Goal: Use online tool/utility

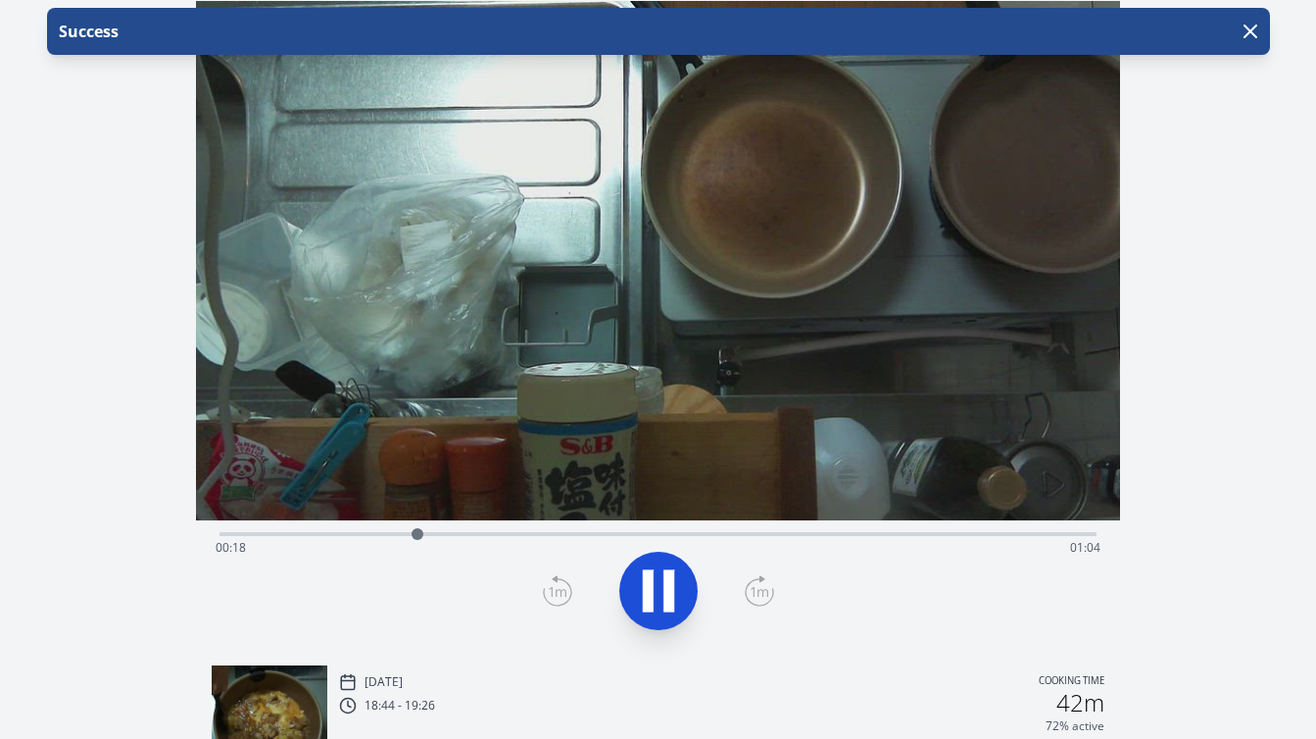
scroll to position [30, 0]
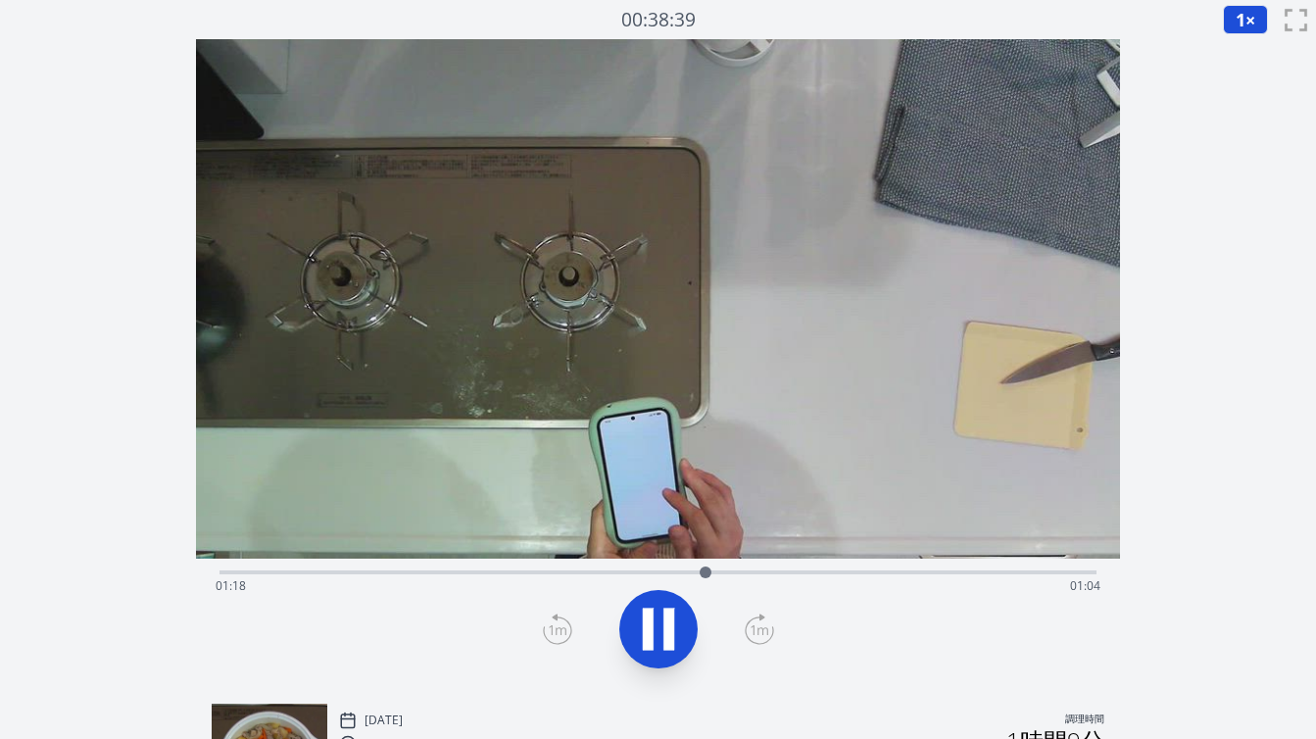
click at [656, 625] on icon at bounding box center [658, 629] width 55 height 55
click at [656, 625] on icon at bounding box center [659, 629] width 32 height 41
click at [656, 625] on icon at bounding box center [658, 629] width 55 height 55
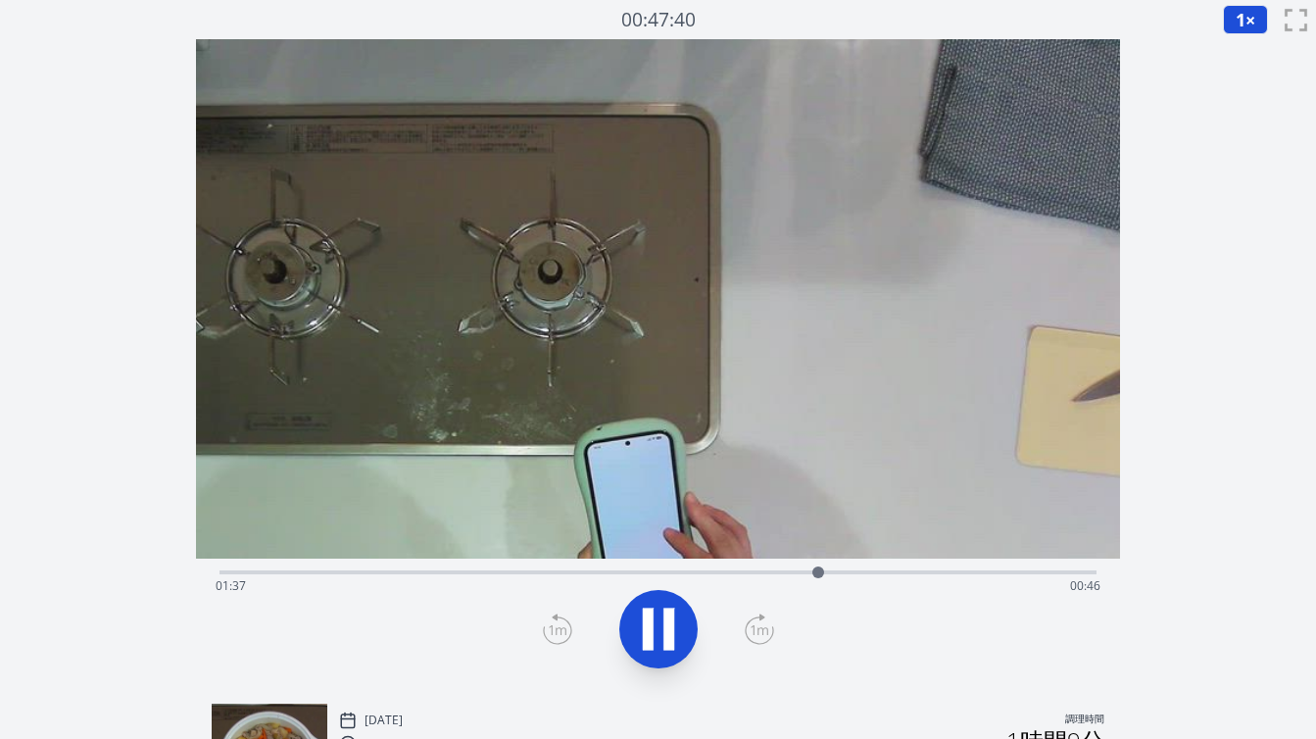
click at [679, 572] on div "経過時間: 01:37 残り時間: 00:46" at bounding box center [658, 585] width 885 height 31
click at [731, 567] on div "経過時間: 01:16 残り時間: 01:06" at bounding box center [657, 571] width 877 height 24
click at [662, 644] on icon at bounding box center [658, 629] width 55 height 55
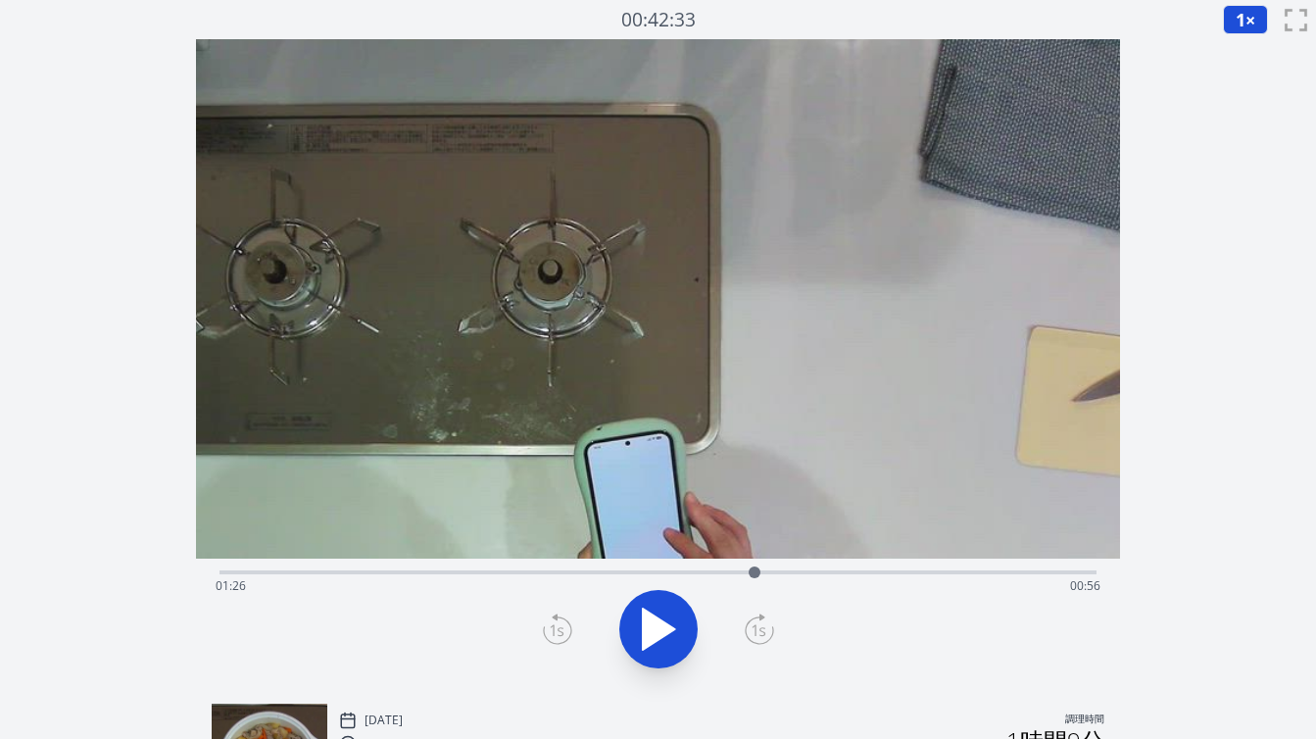
click at [557, 628] on icon at bounding box center [557, 628] width 29 height 31
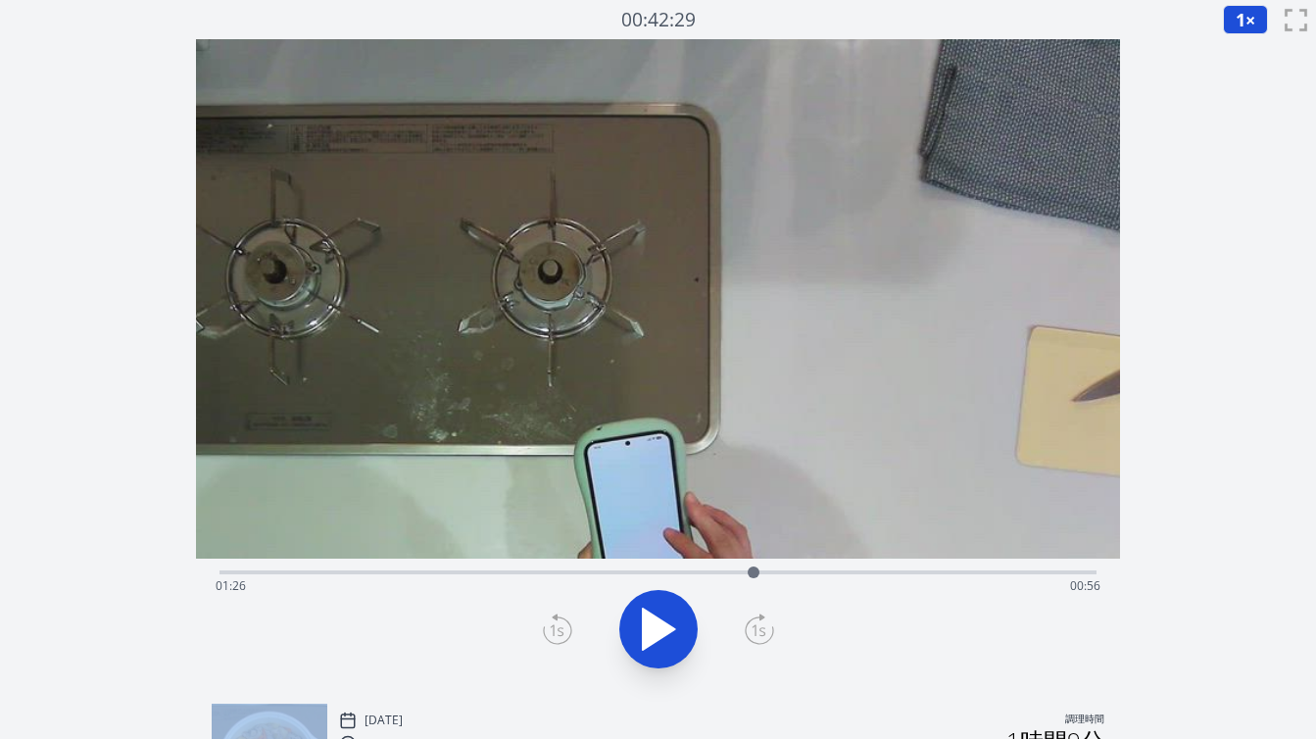
click at [557, 628] on icon at bounding box center [557, 628] width 29 height 31
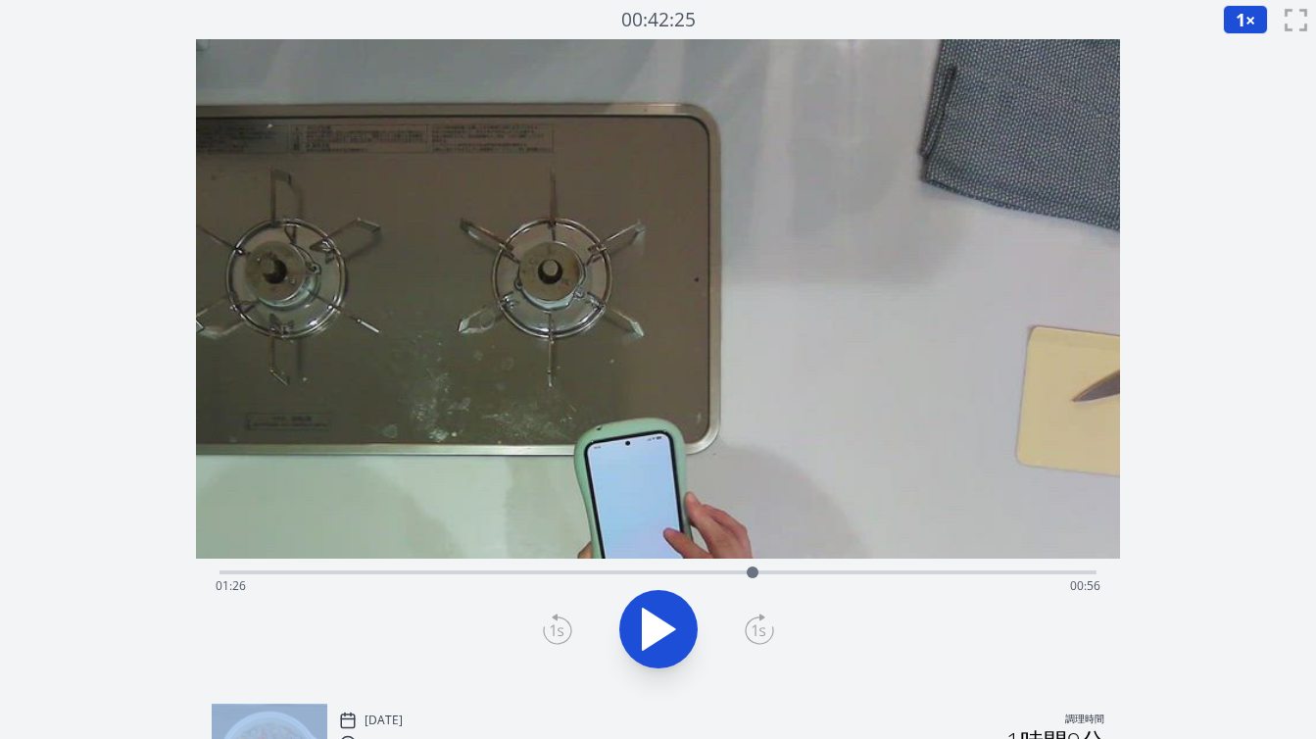
click at [557, 628] on icon at bounding box center [557, 628] width 29 height 31
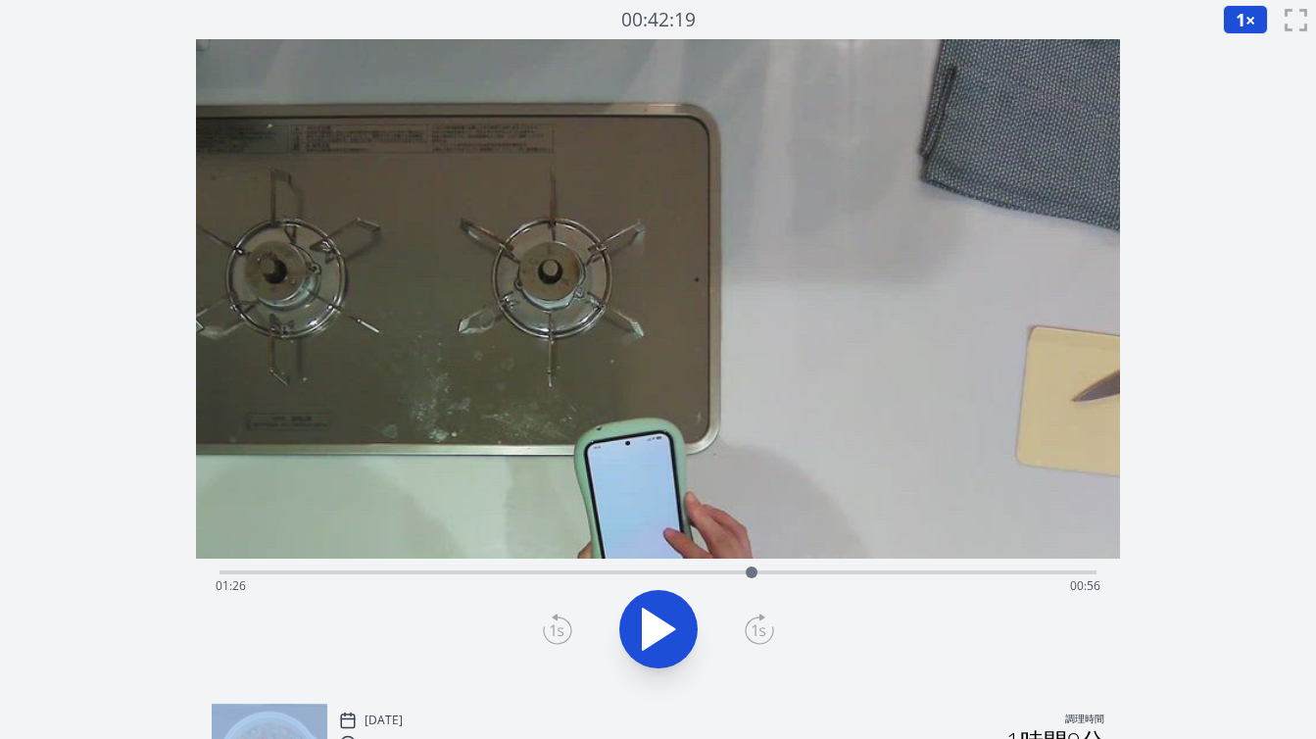
click at [557, 628] on icon at bounding box center [557, 628] width 29 height 31
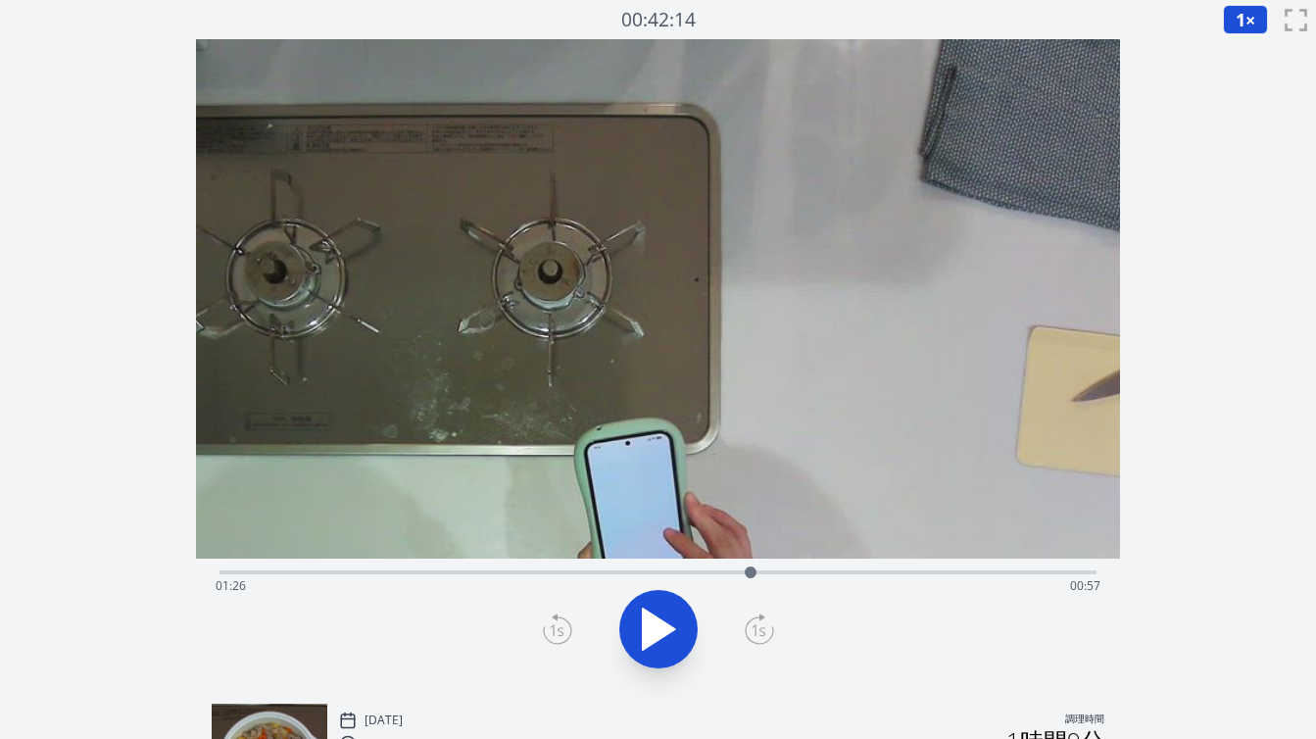
click at [557, 628] on icon at bounding box center [557, 628] width 29 height 31
click at [751, 623] on icon at bounding box center [759, 628] width 29 height 31
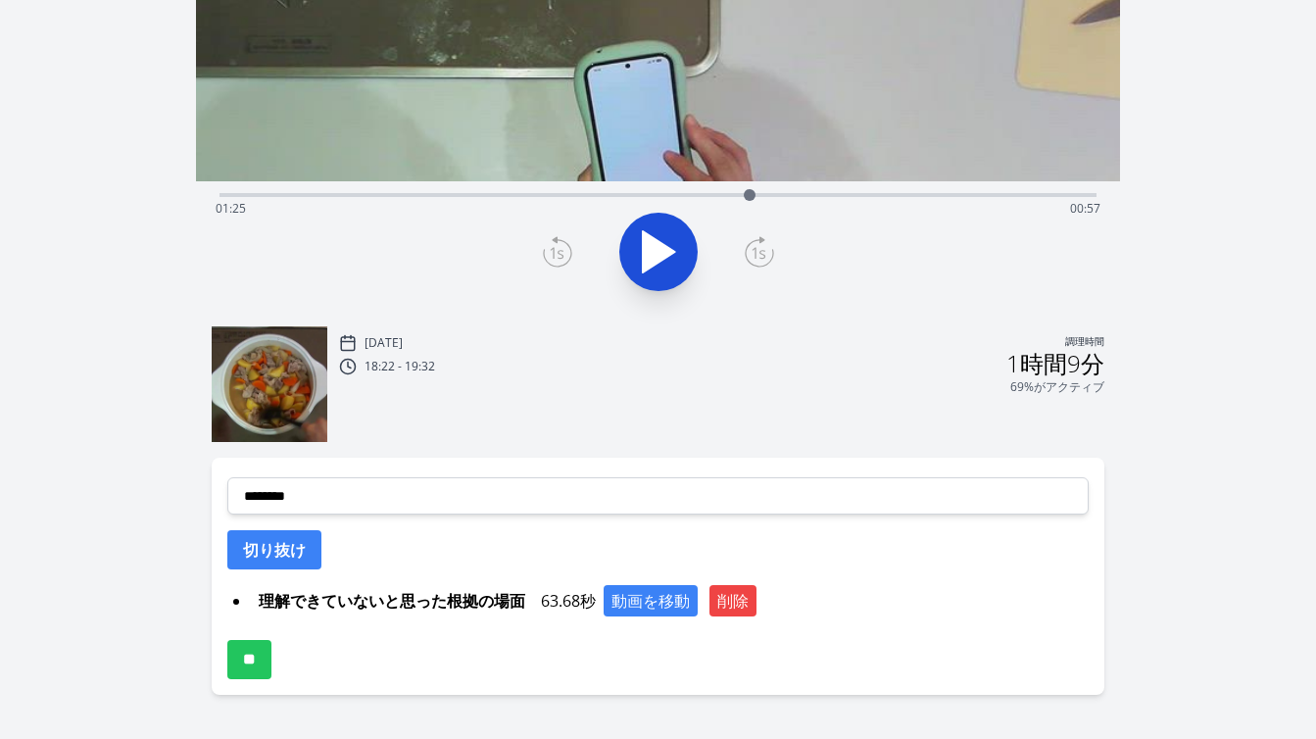
scroll to position [380, 0]
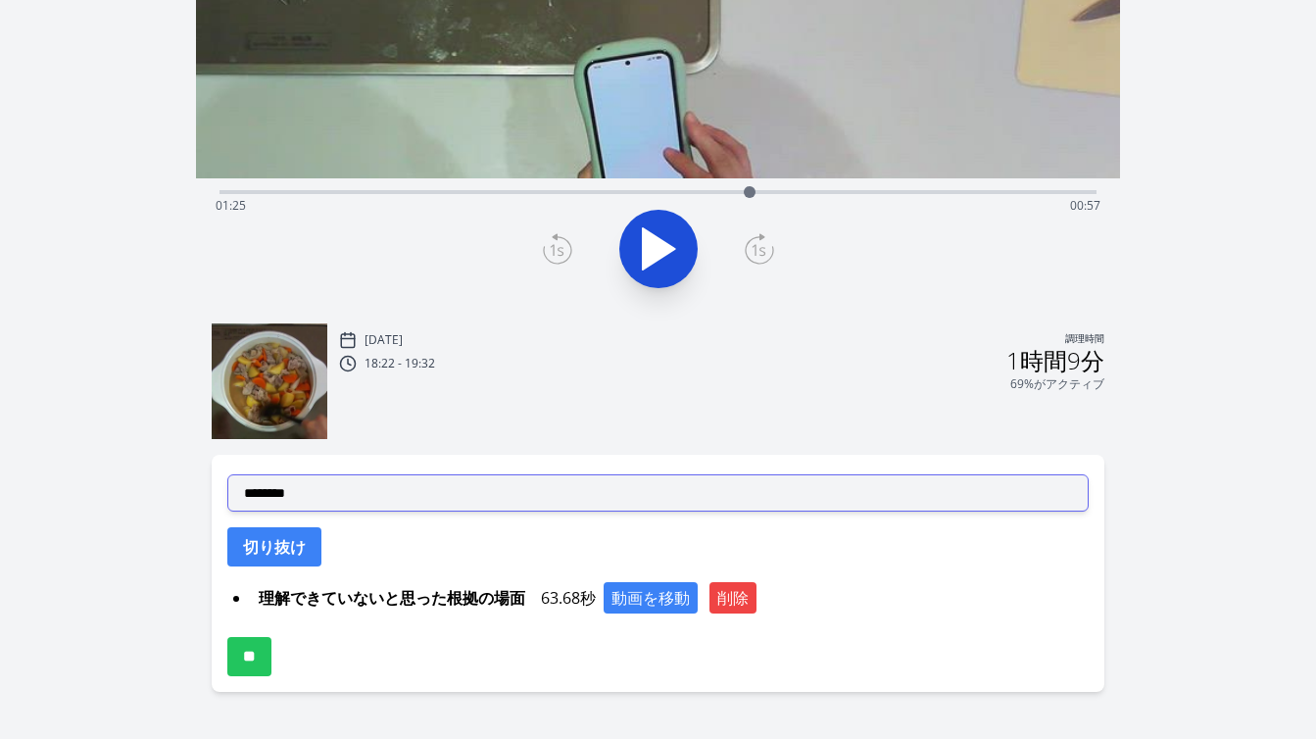
click at [574, 503] on select "**********" at bounding box center [657, 492] width 861 height 37
select select "**********"
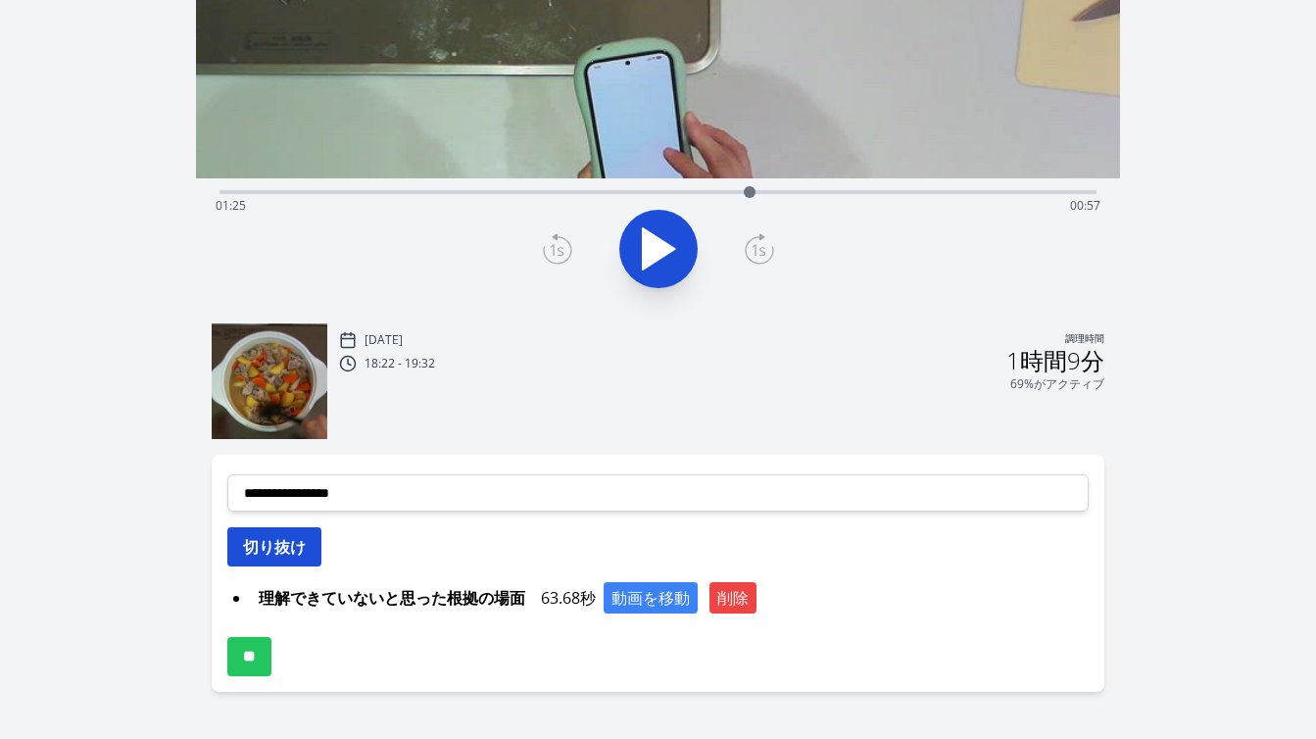
click at [293, 544] on font "切り抜け" at bounding box center [274, 547] width 63 height 22
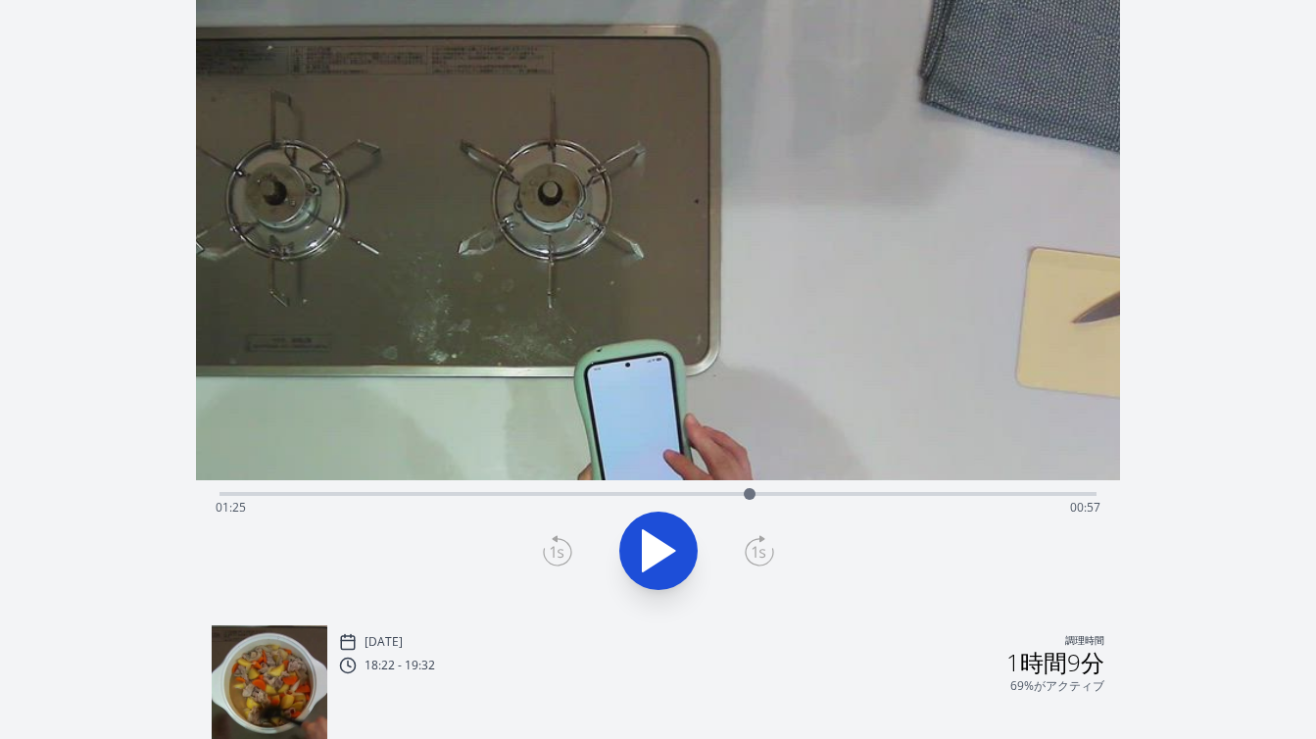
scroll to position [75, 0]
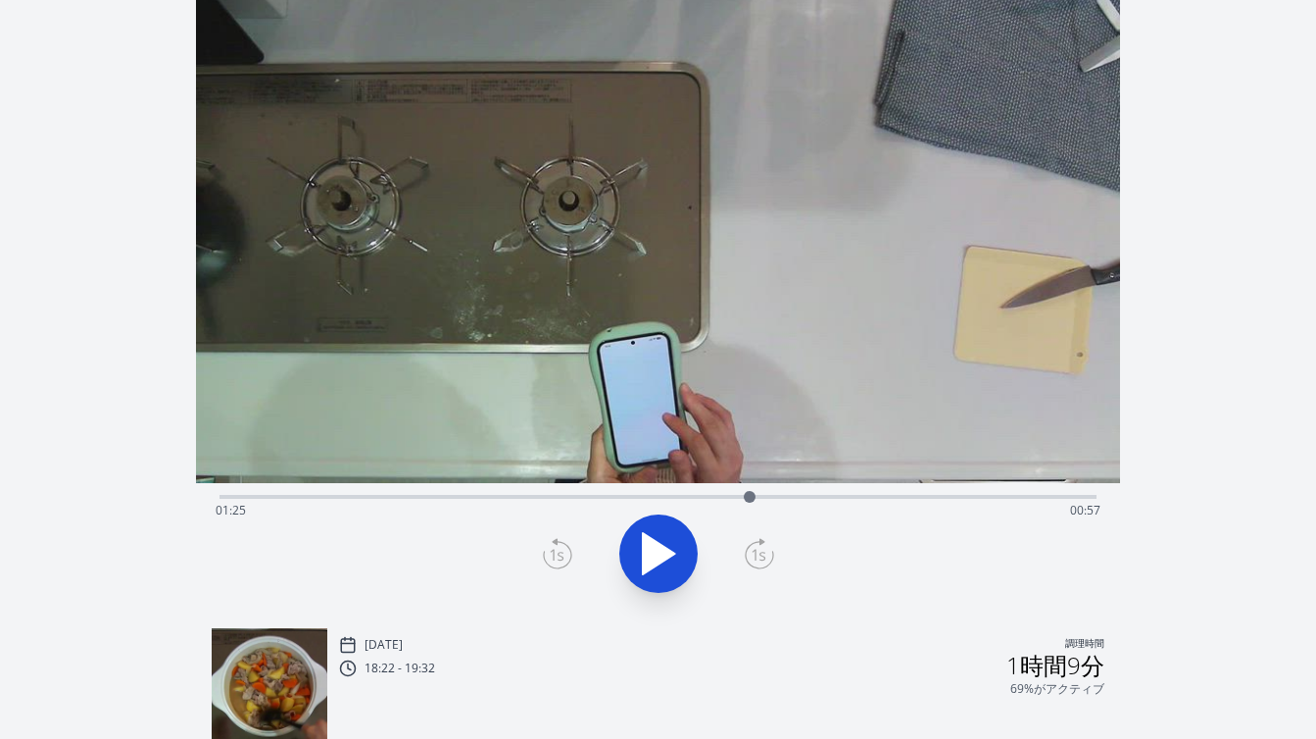
click at [465, 492] on div "経過時間: 01:25 残り時間: 00:57" at bounding box center [657, 495] width 877 height 24
click at [478, 494] on div at bounding box center [465, 496] width 29 height 29
click at [488, 495] on div at bounding box center [477, 496] width 29 height 29
click at [500, 495] on div at bounding box center [487, 496] width 29 height 29
click at [513, 501] on div at bounding box center [499, 496] width 29 height 29
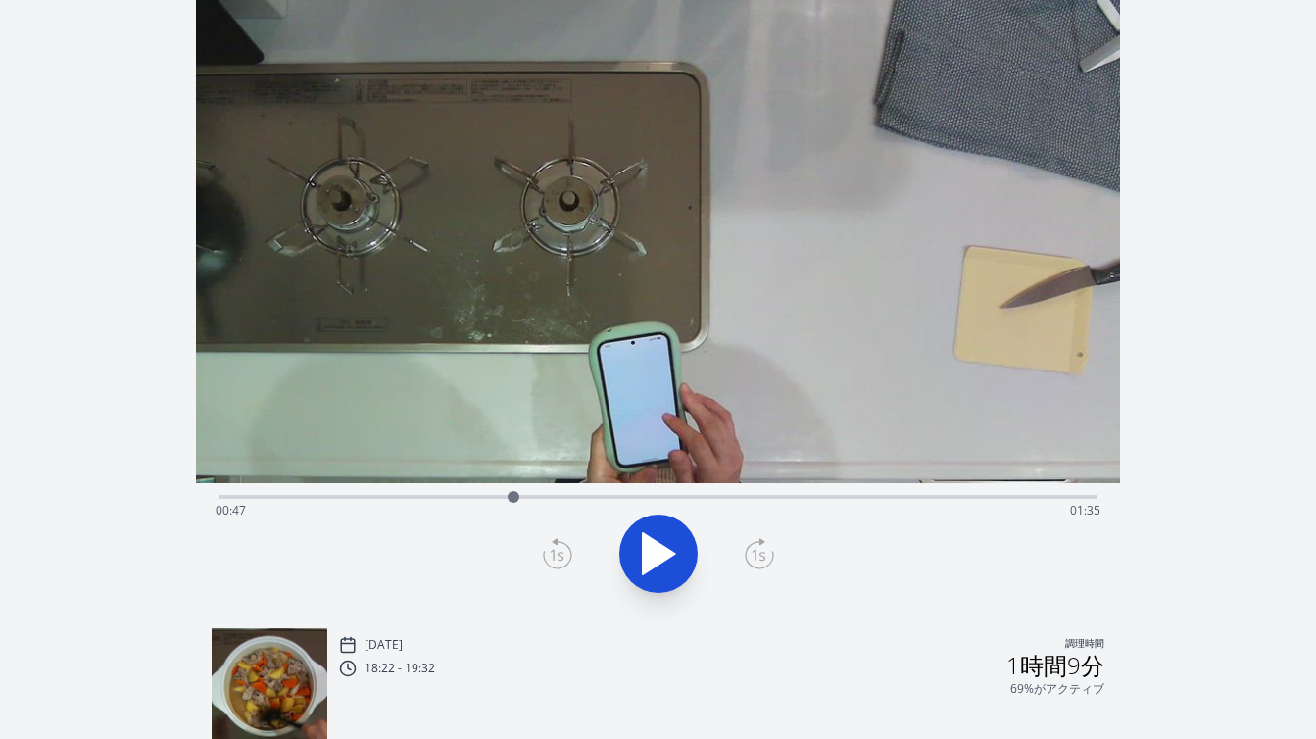
click at [523, 501] on div at bounding box center [513, 496] width 29 height 29
click at [531, 500] on div at bounding box center [523, 496] width 29 height 29
click at [639, 547] on icon at bounding box center [658, 553] width 55 height 55
click at [559, 494] on div "経過時間: 00:51 残り時間: 01:31" at bounding box center [657, 495] width 877 height 24
click at [599, 492] on div "経過時間: 00:55 残り時間: 01:27" at bounding box center [657, 495] width 877 height 24
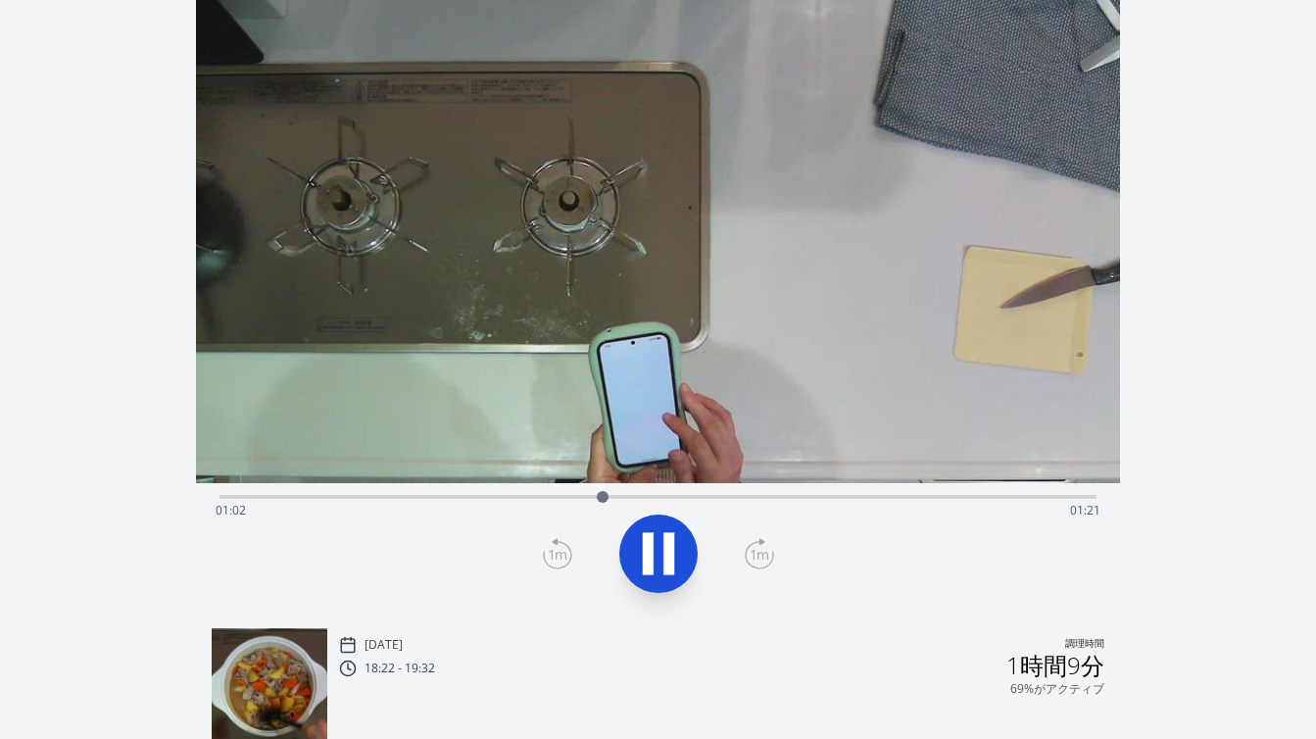
click at [626, 492] on div "経過時間: 01:02 残り時間: 01:21" at bounding box center [657, 495] width 877 height 24
click at [603, 492] on div "経過時間: 01:06 残り時間: 01:16" at bounding box center [657, 495] width 877 height 24
click at [650, 540] on icon at bounding box center [648, 554] width 11 height 42
click at [650, 543] on icon at bounding box center [659, 553] width 32 height 41
click at [650, 543] on icon at bounding box center [648, 554] width 11 height 42
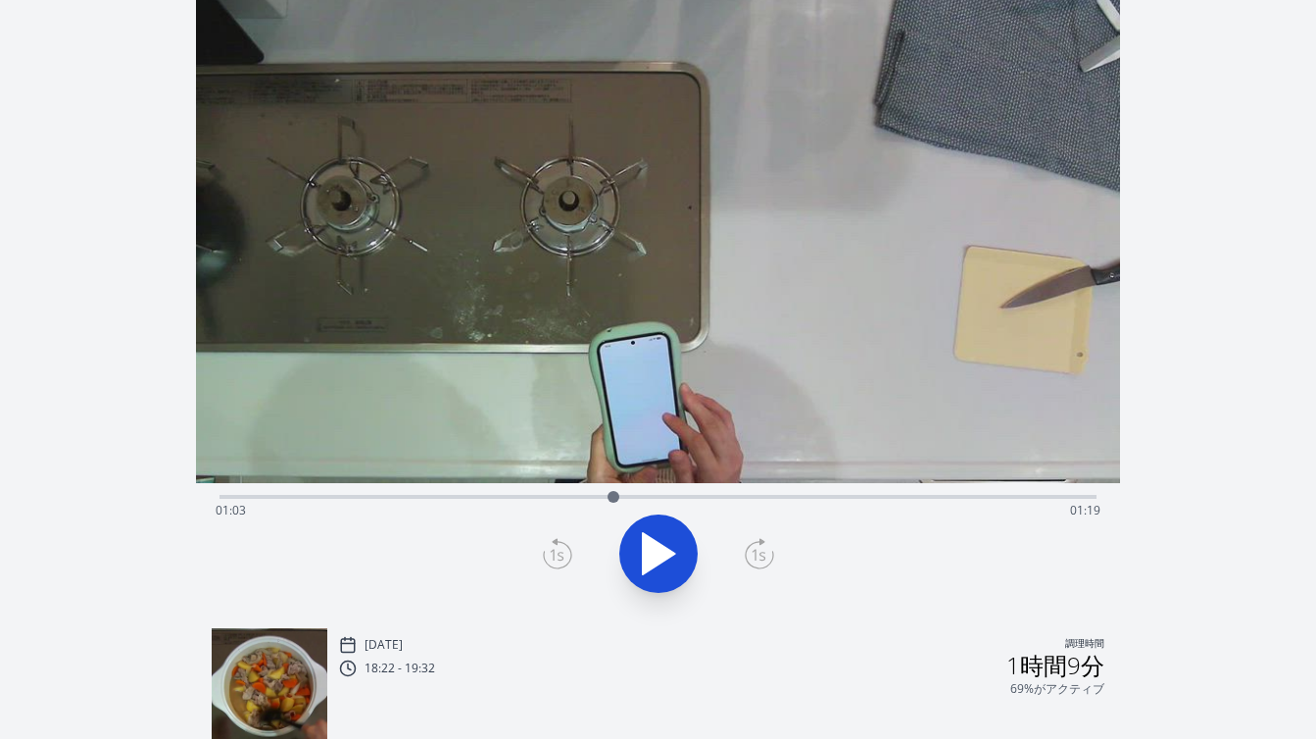
click at [649, 542] on icon at bounding box center [659, 553] width 32 height 41
click at [649, 542] on icon at bounding box center [648, 554] width 11 height 42
click at [558, 545] on icon at bounding box center [557, 553] width 29 height 31
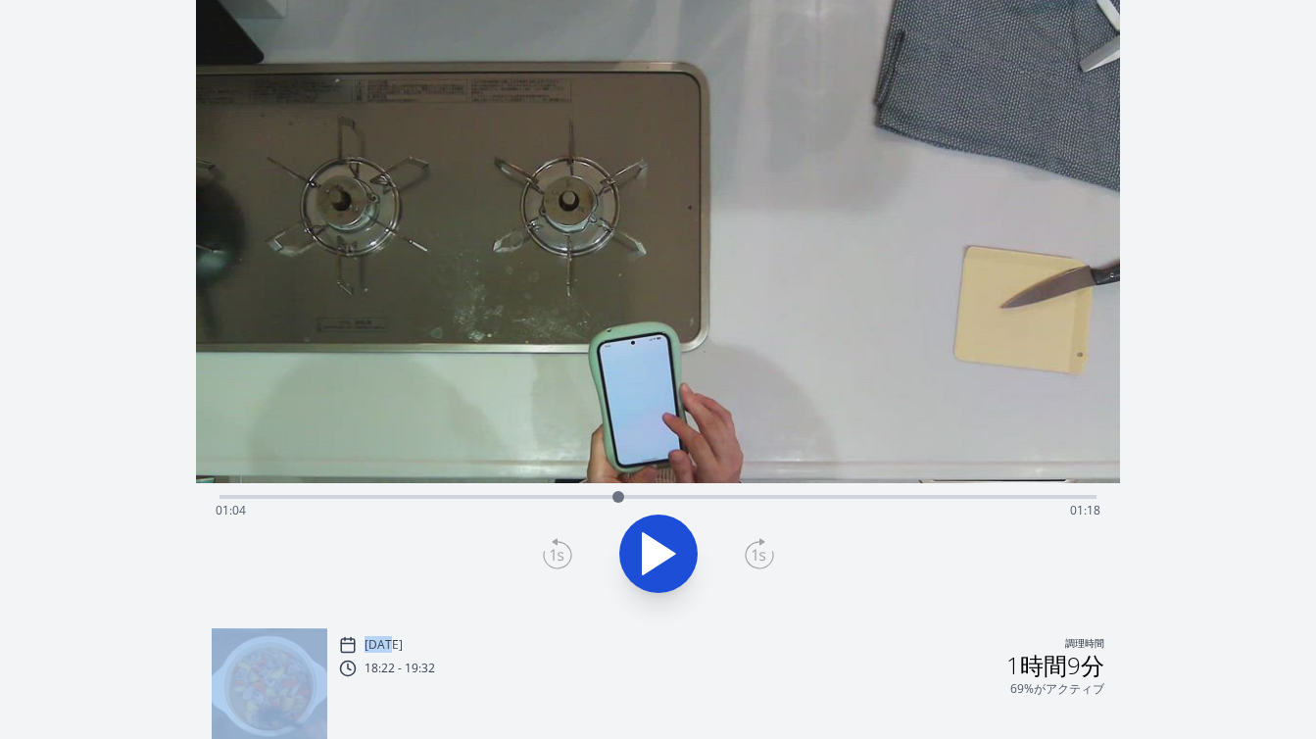
click at [558, 545] on icon at bounding box center [557, 553] width 29 height 31
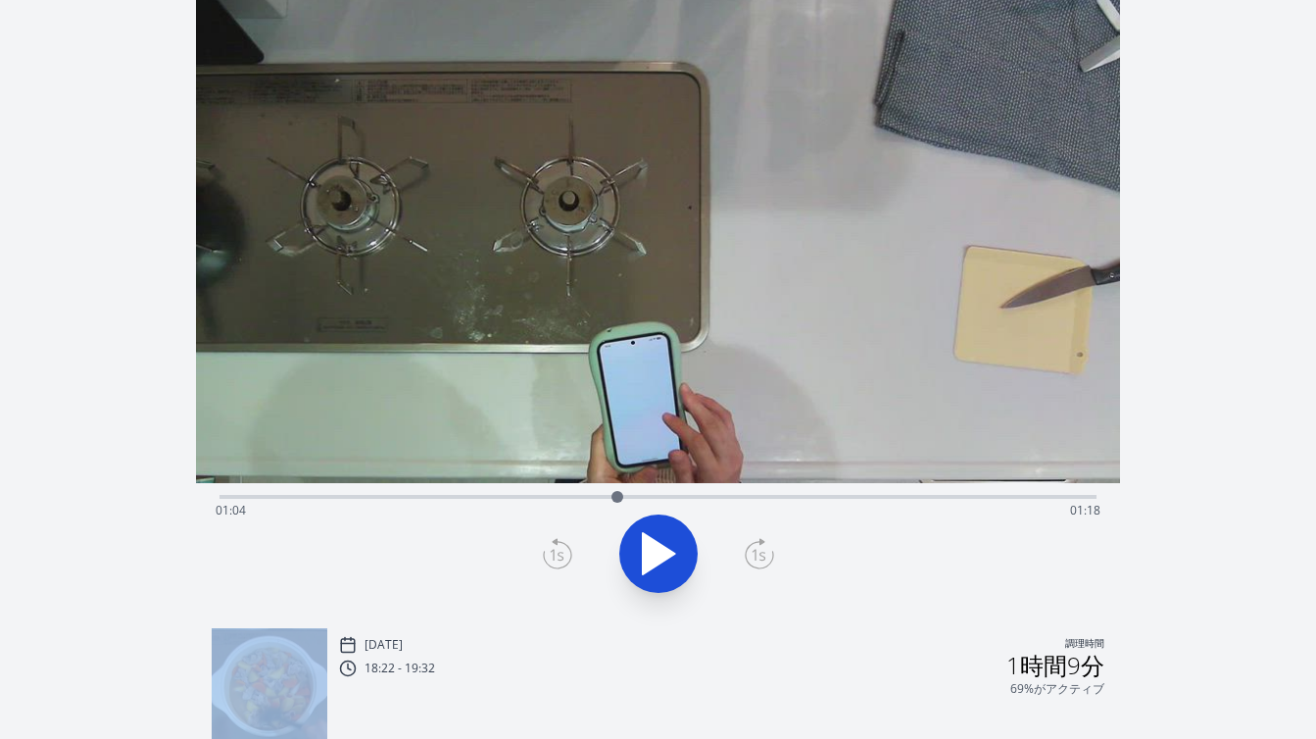
click at [558, 545] on icon at bounding box center [557, 553] width 29 height 31
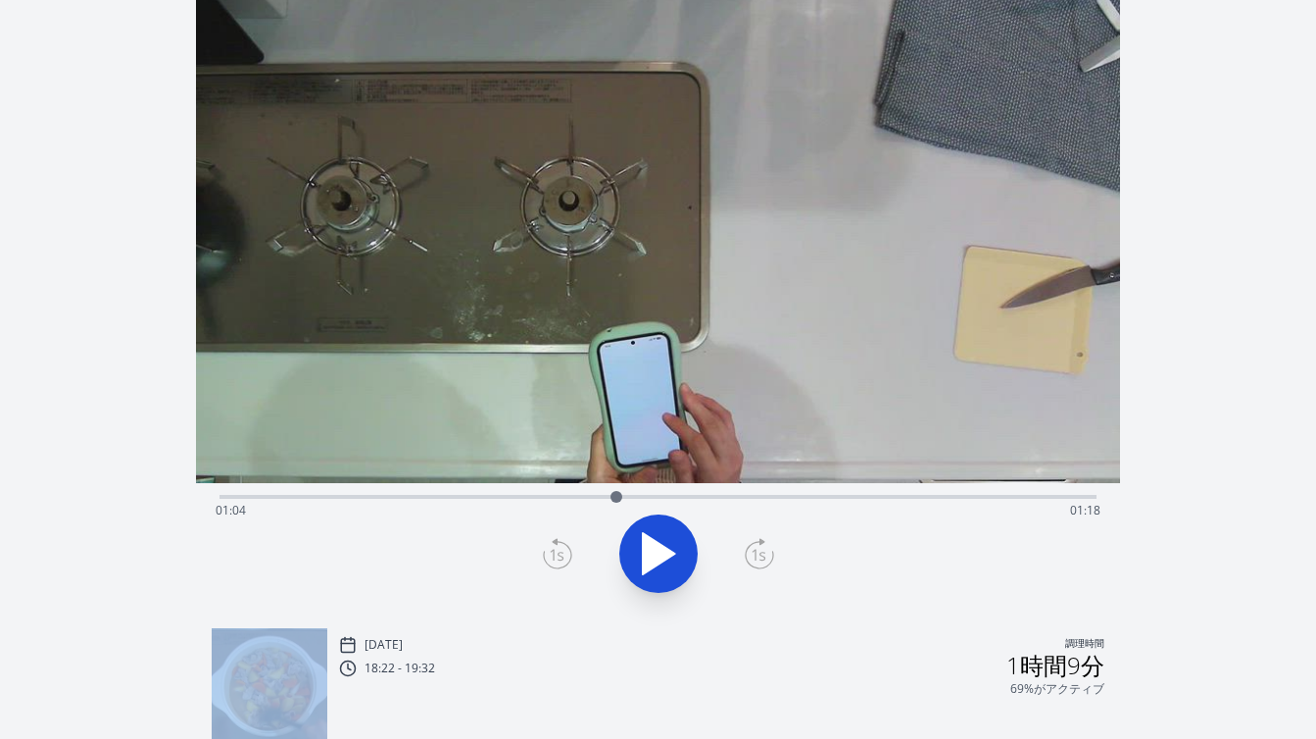
click at [558, 545] on icon at bounding box center [557, 553] width 29 height 31
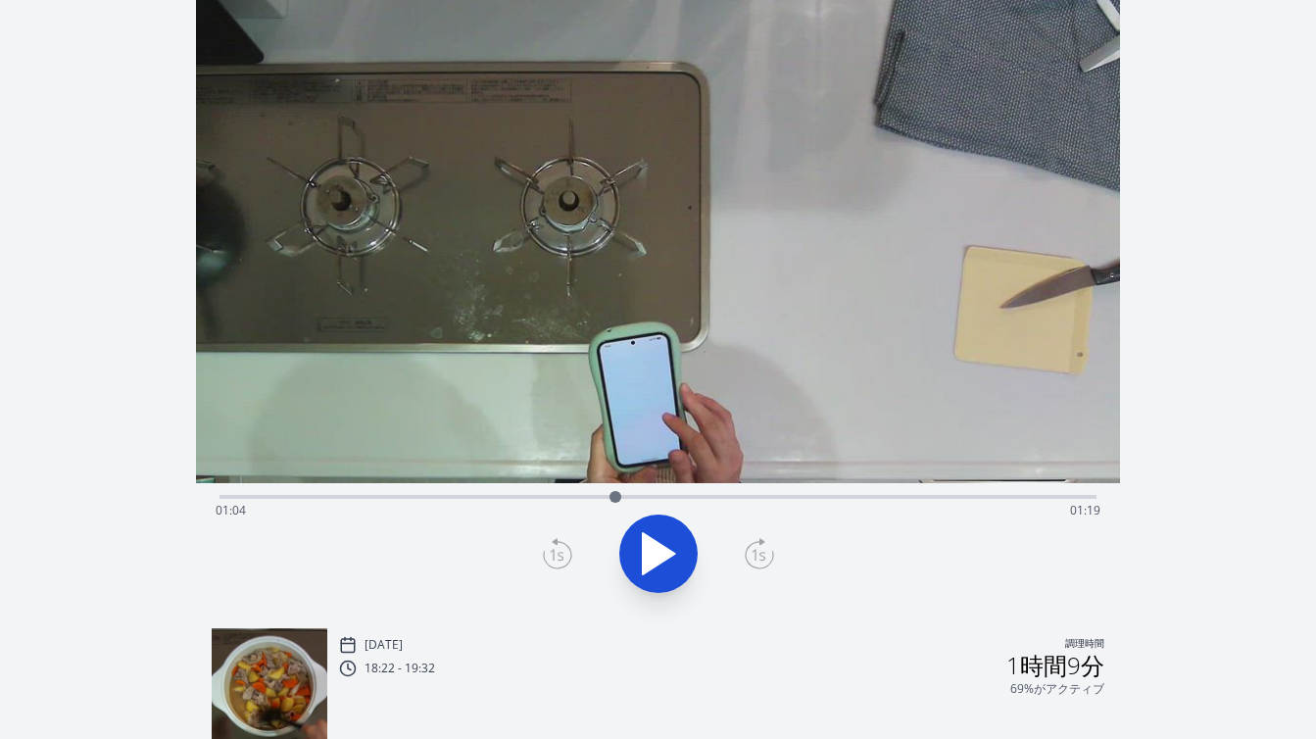
click at [558, 545] on icon at bounding box center [557, 553] width 29 height 31
click at [779, 551] on div at bounding box center [658, 554] width 901 height 94
click at [777, 551] on div at bounding box center [658, 554] width 901 height 94
click at [747, 552] on icon at bounding box center [759, 553] width 29 height 31
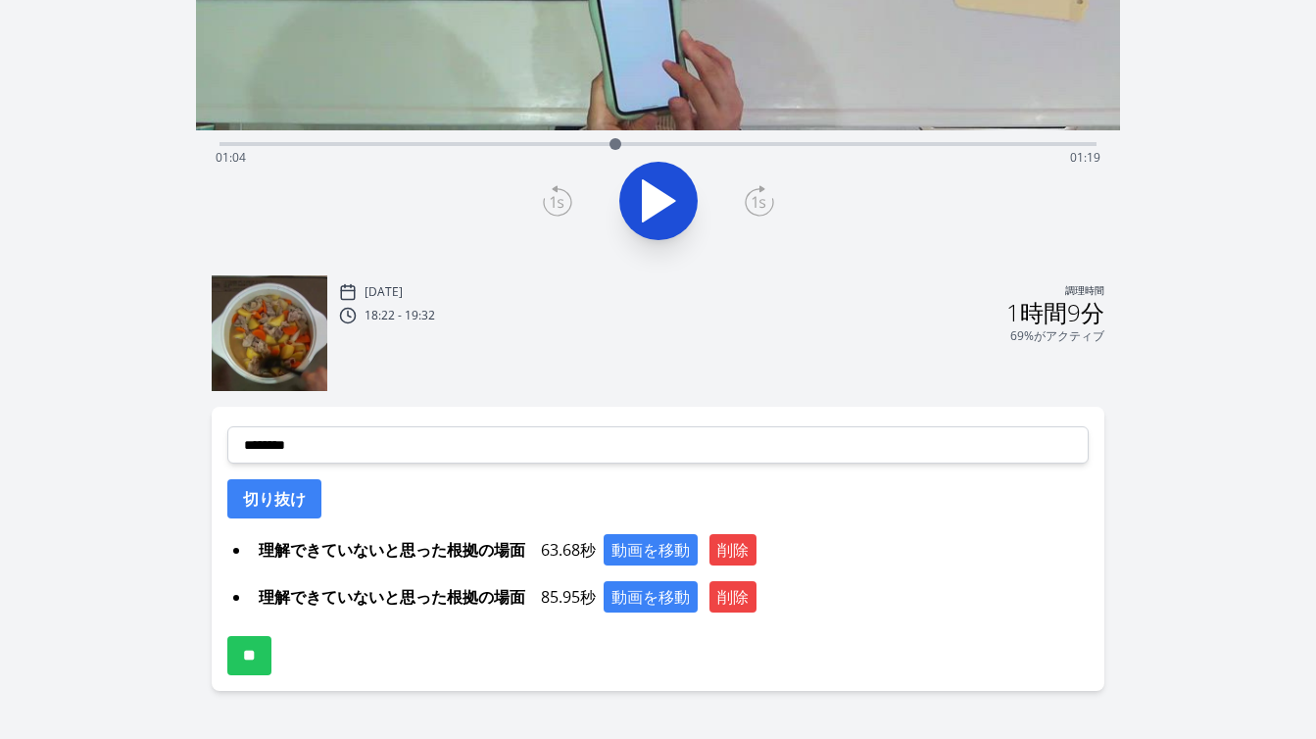
scroll to position [474, 0]
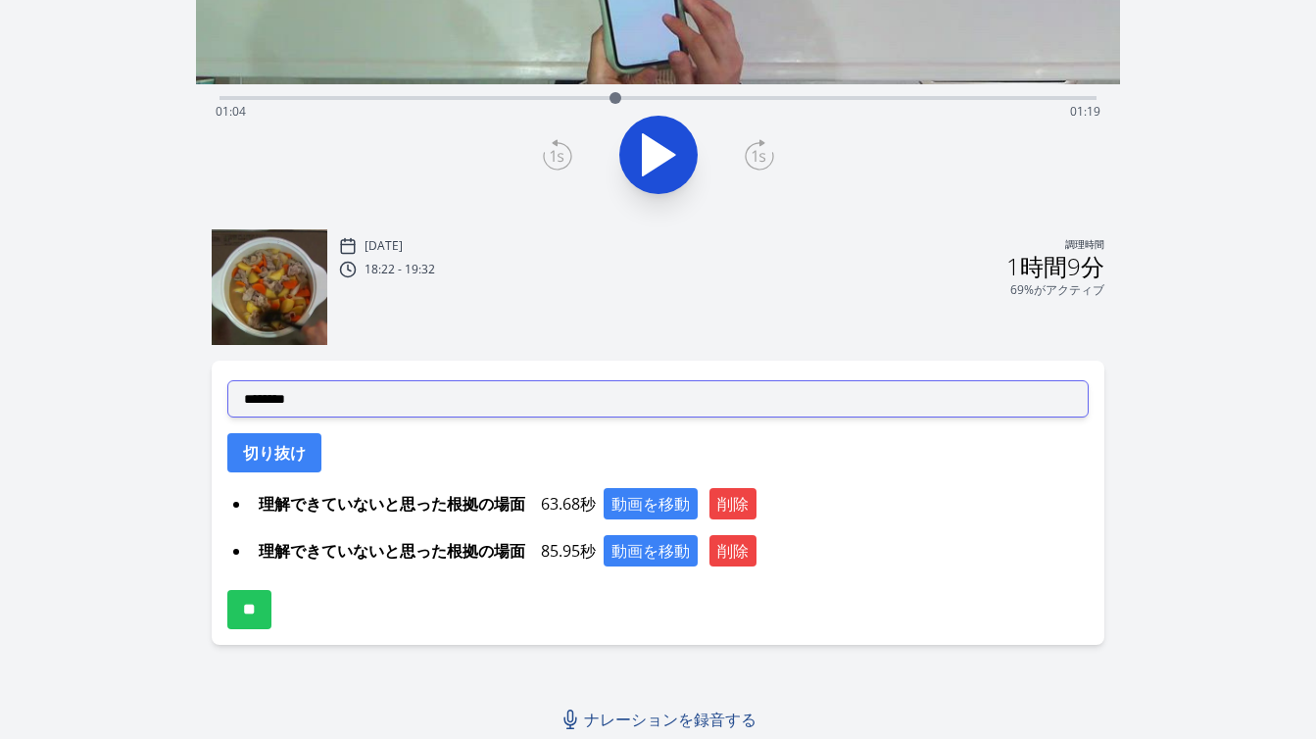
click at [548, 392] on select "**********" at bounding box center [657, 398] width 861 height 37
select select "**********"
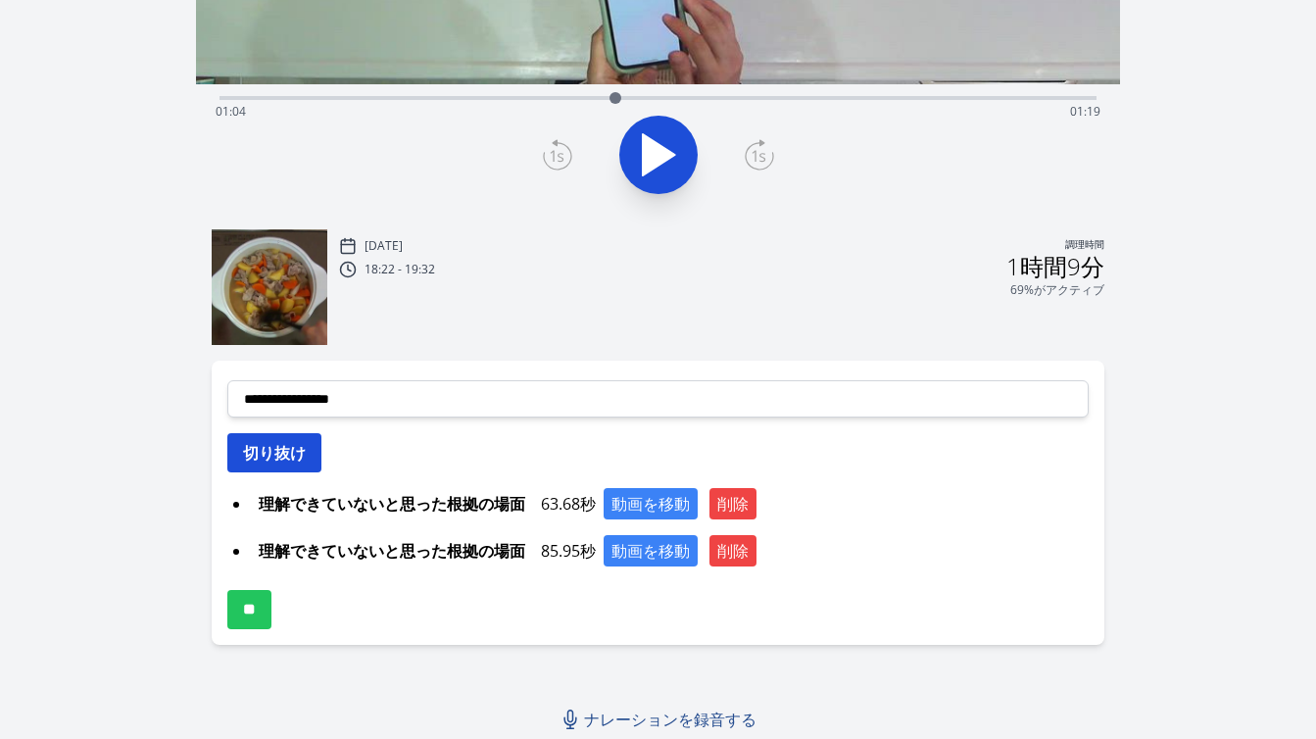
click at [301, 456] on font "切り抜け" at bounding box center [274, 453] width 63 height 22
select select
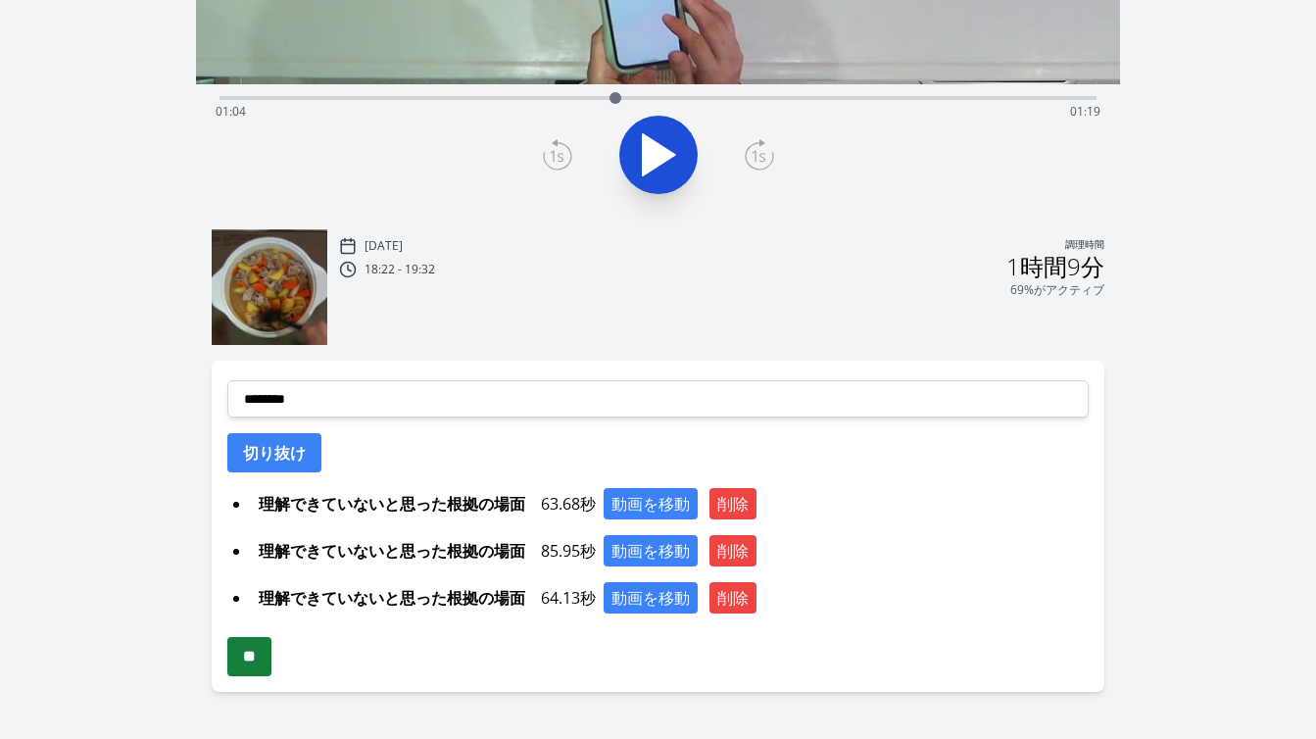
click at [258, 651] on input "**" at bounding box center [249, 656] width 44 height 39
